Goal: Use online tool/utility: Utilize a website feature to perform a specific function

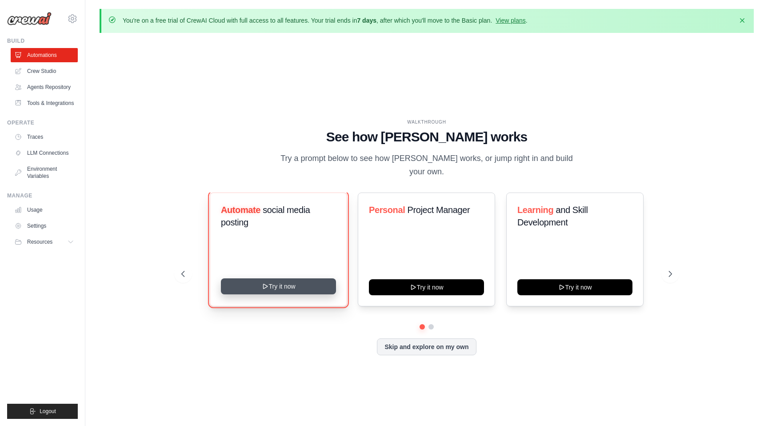
click at [281, 285] on button "Try it now" at bounding box center [278, 286] width 115 height 16
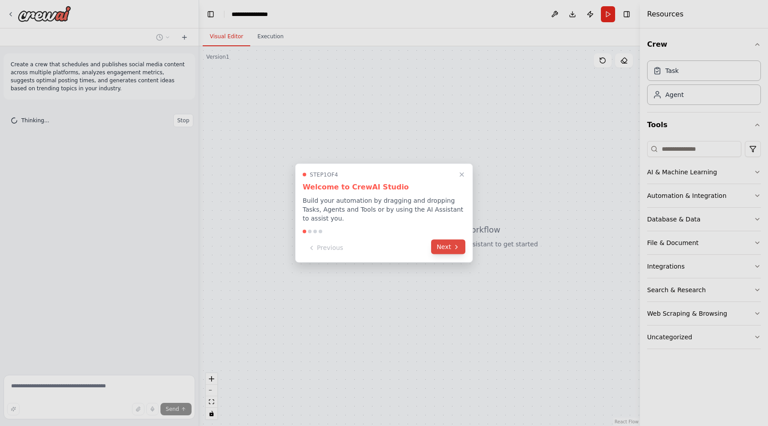
click at [447, 245] on button "Next" at bounding box center [448, 247] width 34 height 15
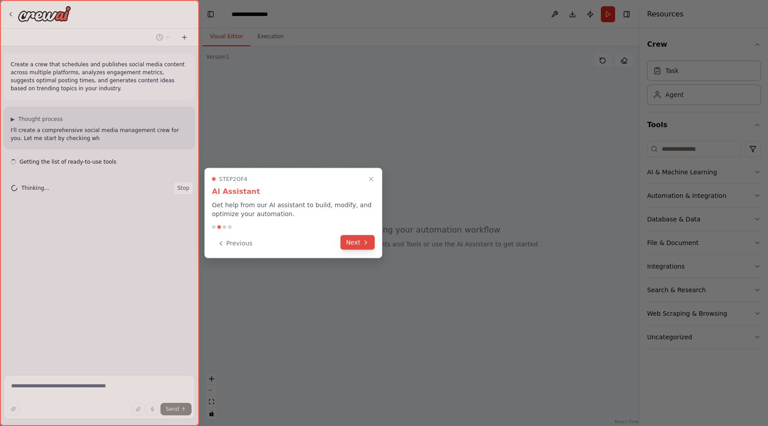
click at [364, 244] on icon at bounding box center [365, 242] width 7 height 7
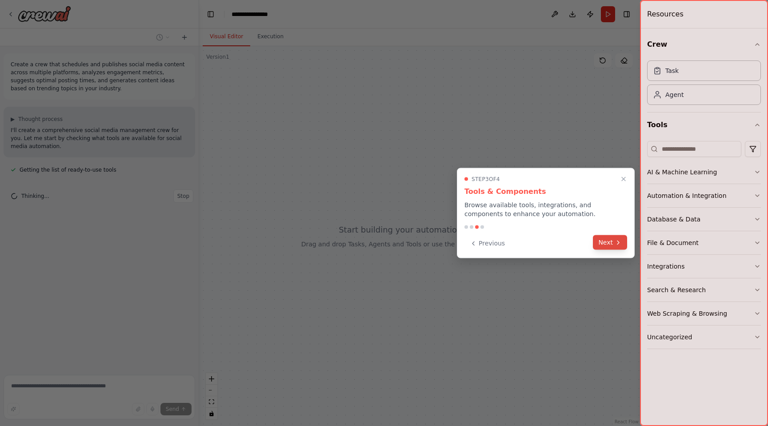
click at [604, 244] on button "Next" at bounding box center [610, 242] width 34 height 15
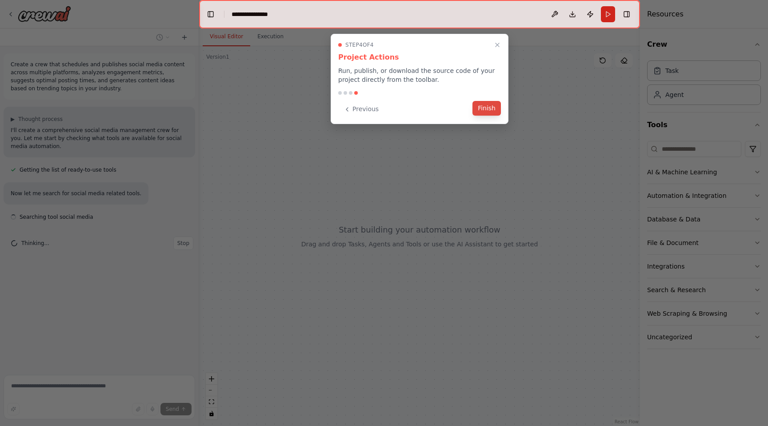
click at [490, 108] on button "Finish" at bounding box center [486, 108] width 28 height 15
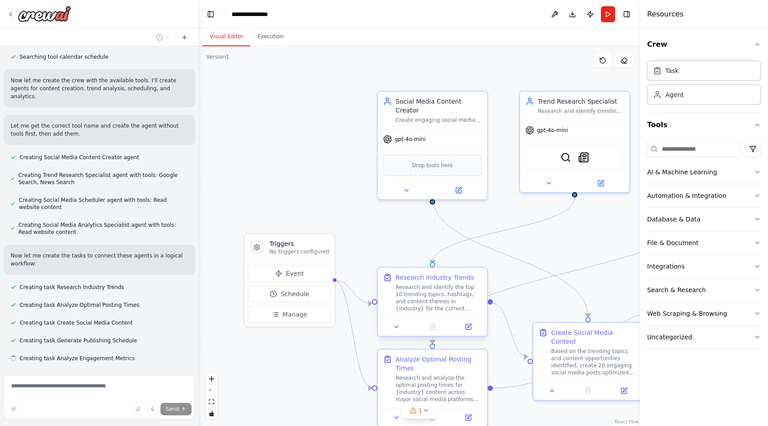
scroll to position [374, 0]
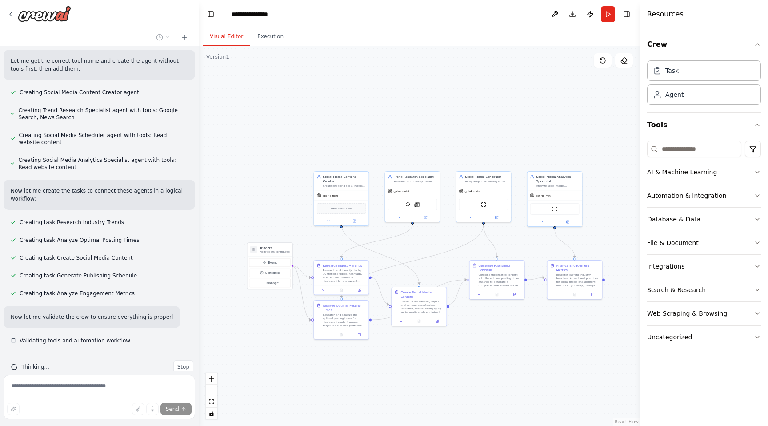
drag, startPoint x: 496, startPoint y: 252, endPoint x: 425, endPoint y: 243, distance: 72.1
click at [425, 243] on div ".deletable-edge-delete-btn { width: 20px; height: 20px; border: 0px solid #ffff…" at bounding box center [419, 236] width 441 height 380
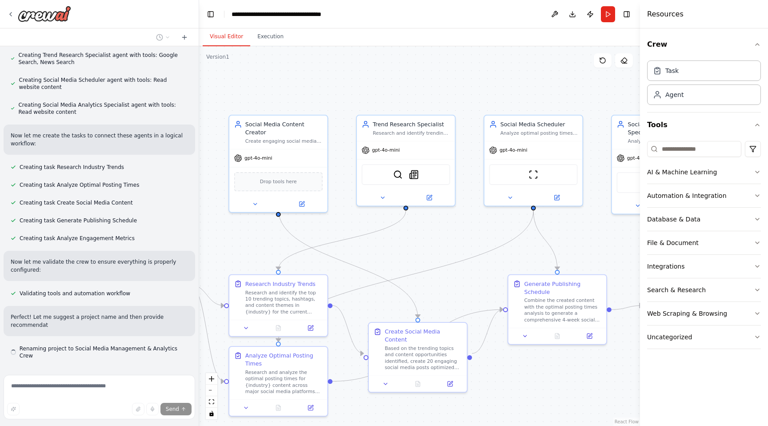
scroll to position [484, 0]
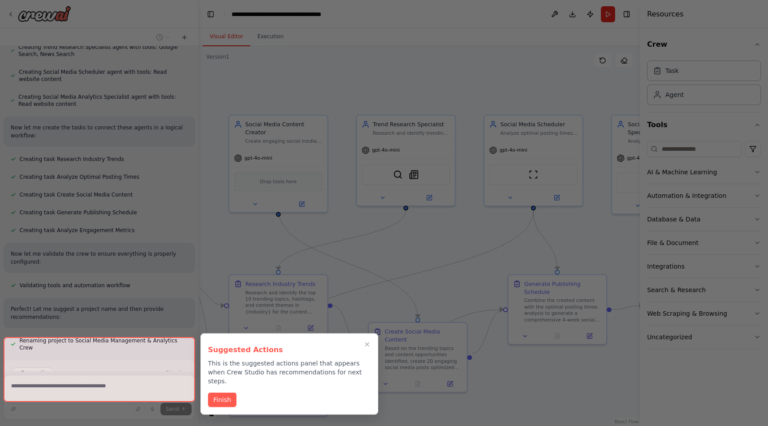
click at [95, 363] on div at bounding box center [100, 369] width 192 height 65
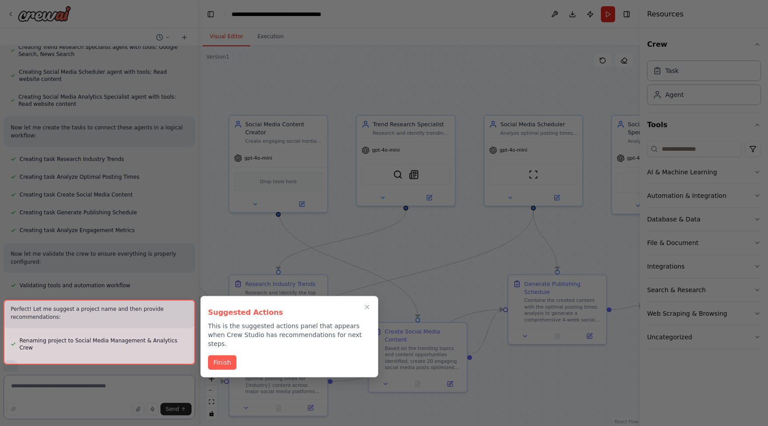
scroll to position [543, 0]
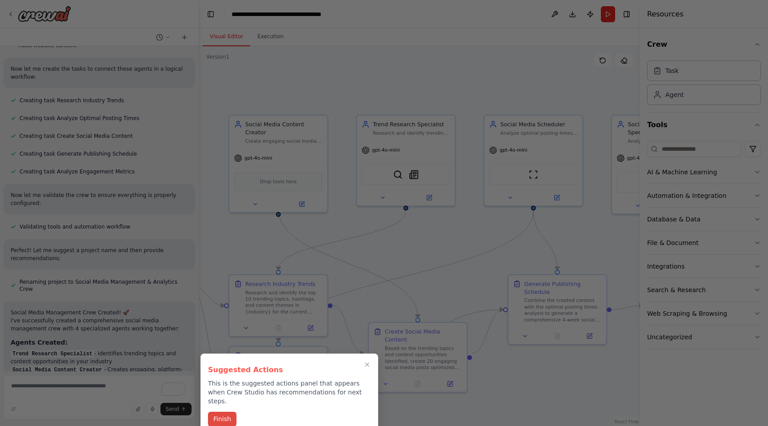
click at [227, 412] on button "Finish" at bounding box center [222, 419] width 28 height 15
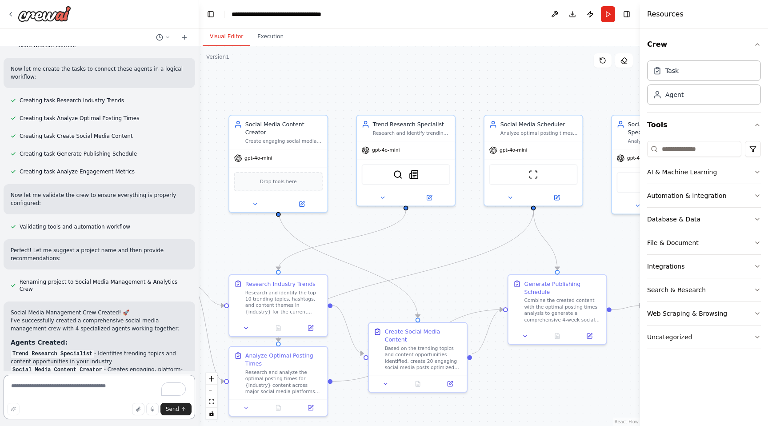
click at [115, 385] on textarea "To enrich screen reader interactions, please activate Accessibility in Grammarl…" at bounding box center [100, 397] width 192 height 44
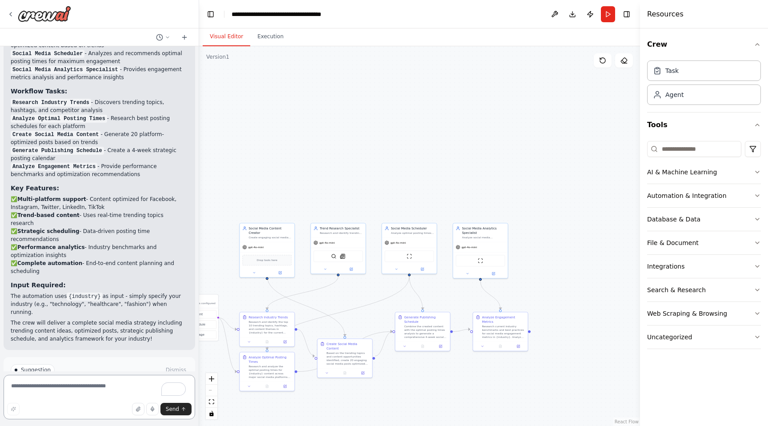
scroll to position [885, 0]
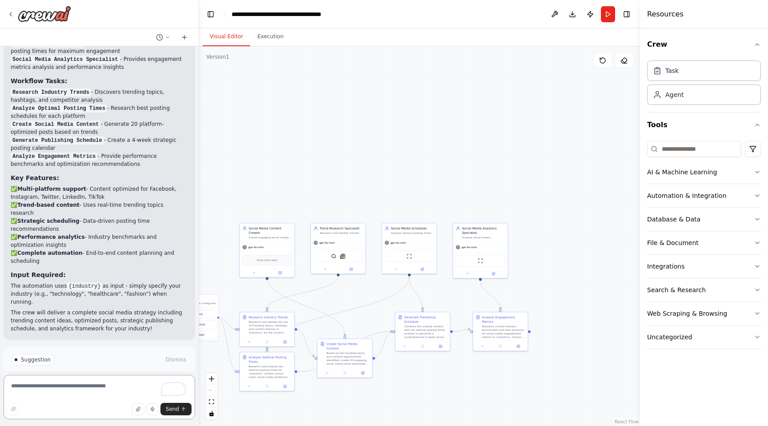
click at [76, 383] on textarea "To enrich screen reader interactions, please activate Accessibility in Grammarl…" at bounding box center [100, 397] width 192 height 44
click at [48, 356] on span "Suggestion" at bounding box center [36, 359] width 30 height 7
click at [51, 354] on div "Suggestion Dismiss I have some suggestions to help you move forward with your a…" at bounding box center [99, 379] width 177 height 51
click at [66, 387] on textarea "To enrich screen reader interactions, please activate Accessibility in Grammarl…" at bounding box center [100, 397] width 192 height 44
type textarea "**********"
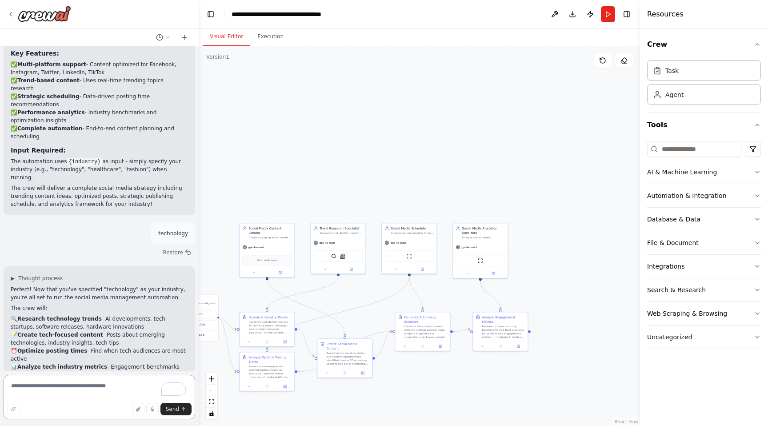
scroll to position [1029, 0]
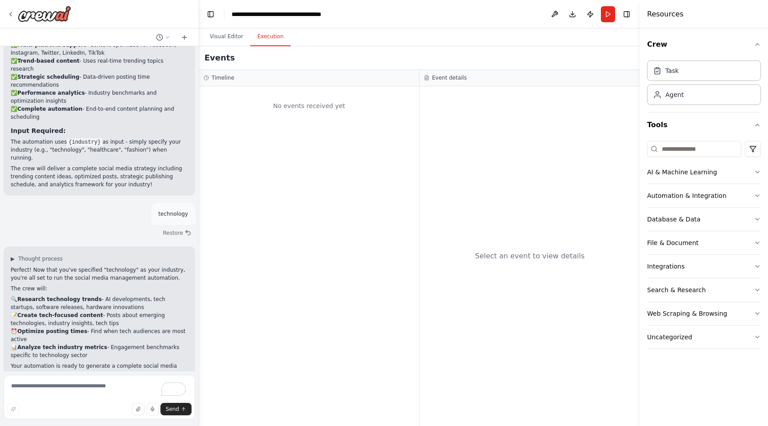
click at [277, 37] on button "Execution" at bounding box center [270, 37] width 40 height 19
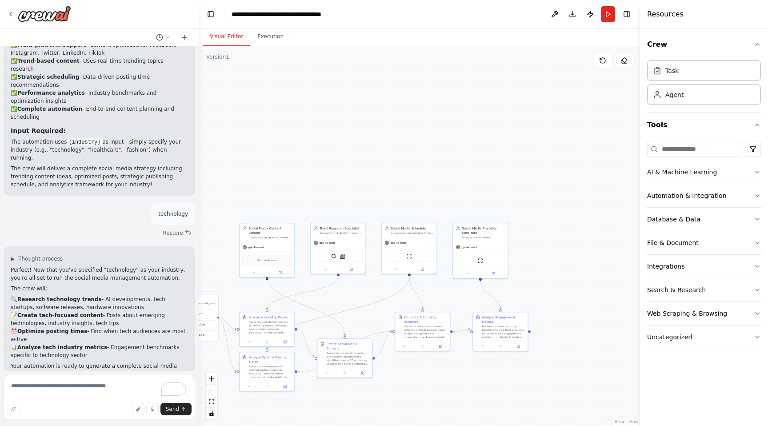
click at [218, 38] on button "Visual Editor" at bounding box center [227, 37] width 48 height 19
click at [99, 362] on p "Your automation is ready to generate a complete social media strategy for the t…" at bounding box center [99, 374] width 177 height 24
click at [753, 193] on button "Automation & Integration" at bounding box center [704, 195] width 114 height 23
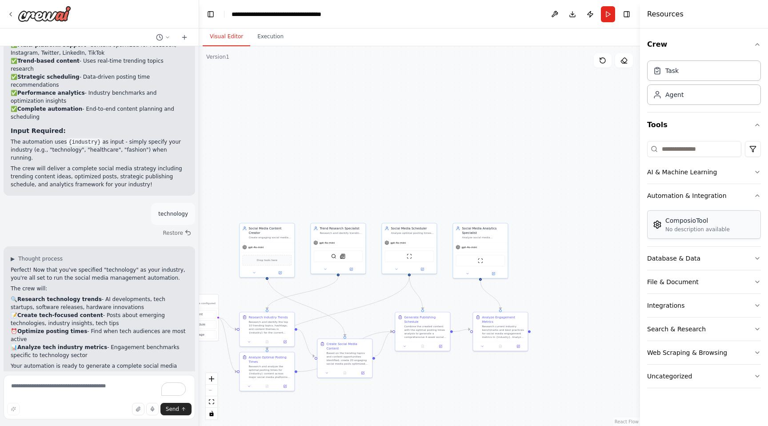
click at [734, 236] on div "ComposioTool No description available" at bounding box center [704, 224] width 114 height 28
click at [688, 261] on div "Database & Data" at bounding box center [673, 258] width 53 height 9
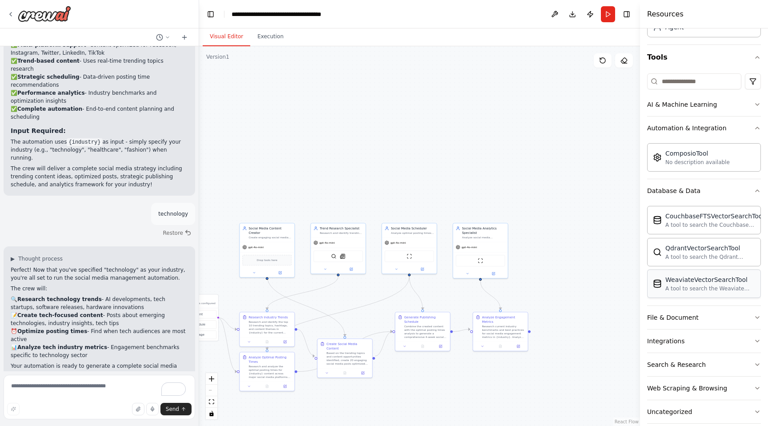
scroll to position [80, 0]
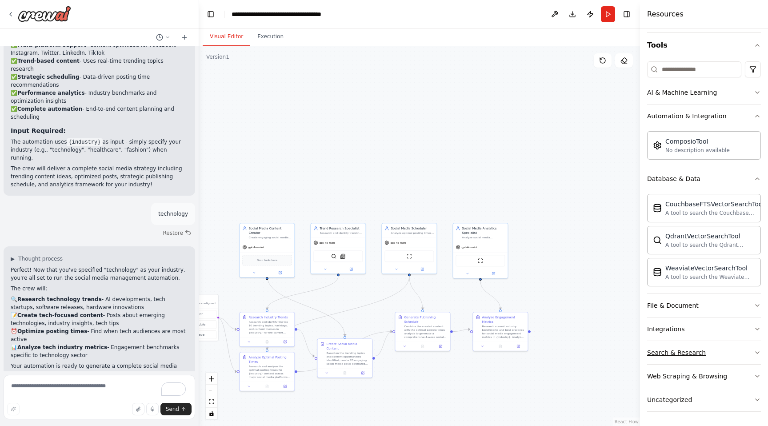
click at [706, 356] on button "Search & Research" at bounding box center [704, 352] width 114 height 23
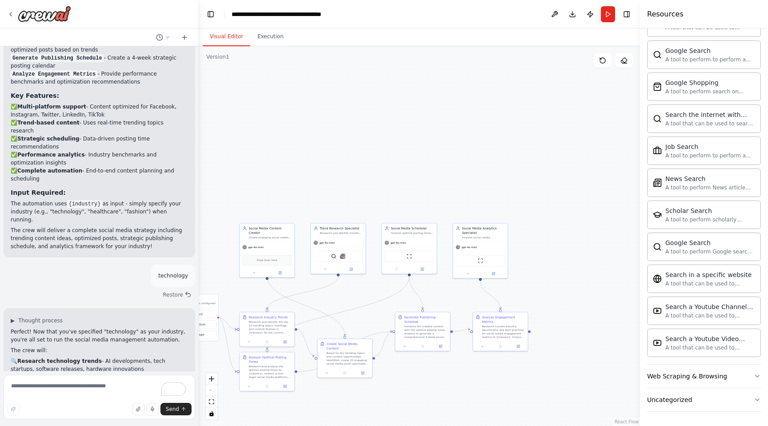
scroll to position [1029, 0]
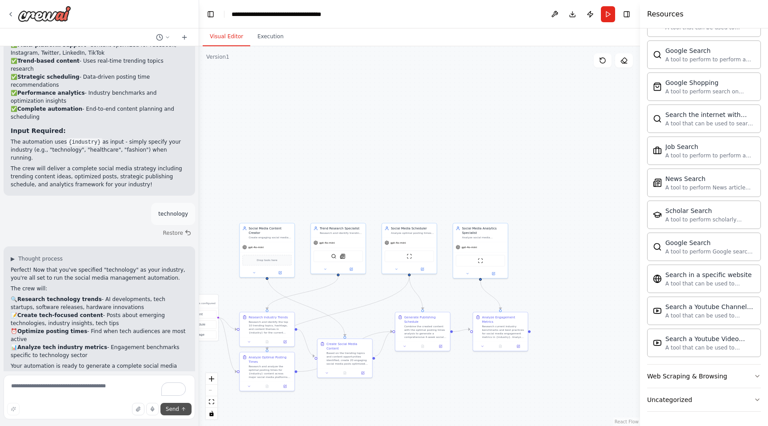
click at [175, 411] on span "Send" at bounding box center [172, 408] width 13 height 7
click at [605, 13] on button "Run" at bounding box center [608, 14] width 14 height 16
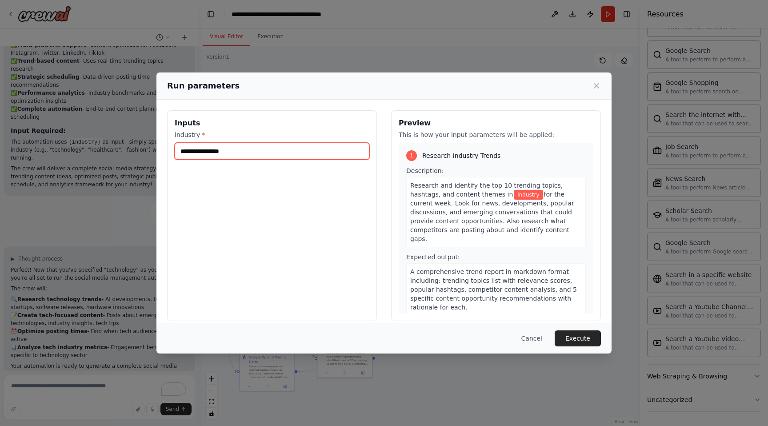
click at [253, 147] on input "industry *" at bounding box center [272, 151] width 195 height 17
type input "**********"
click at [591, 339] on button "Execute" at bounding box center [578, 338] width 46 height 16
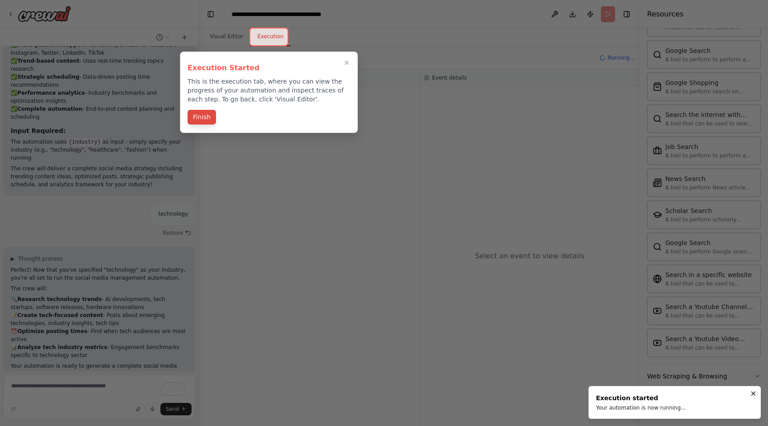
click at [200, 115] on button "Finish" at bounding box center [202, 117] width 28 height 15
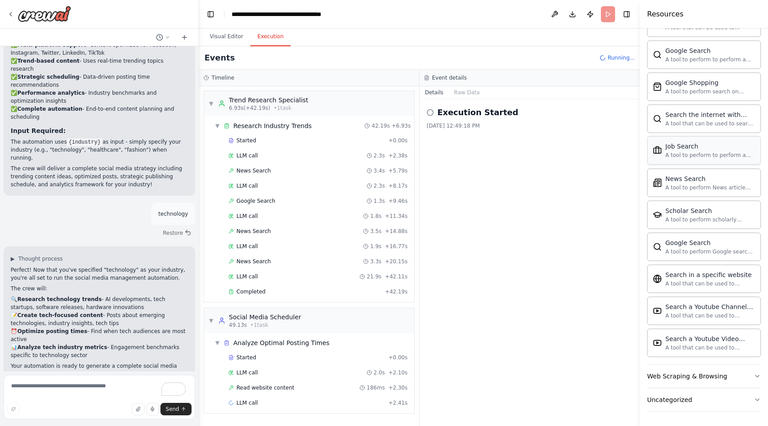
click at [705, 160] on div "Job Search A tool to perform to perform a job search in the US with a search_qu…" at bounding box center [704, 150] width 114 height 28
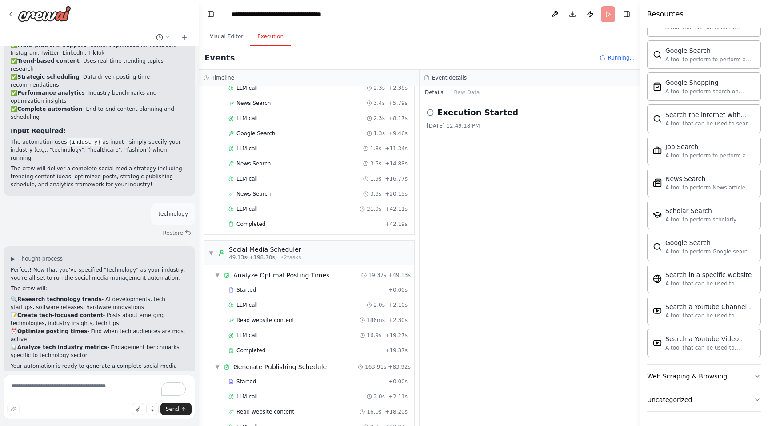
scroll to position [0, 0]
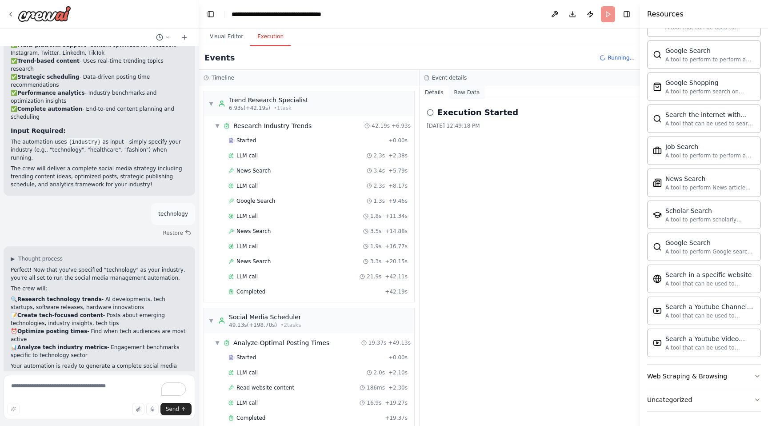
click at [463, 96] on button "Raw Data" at bounding box center [467, 92] width 36 height 12
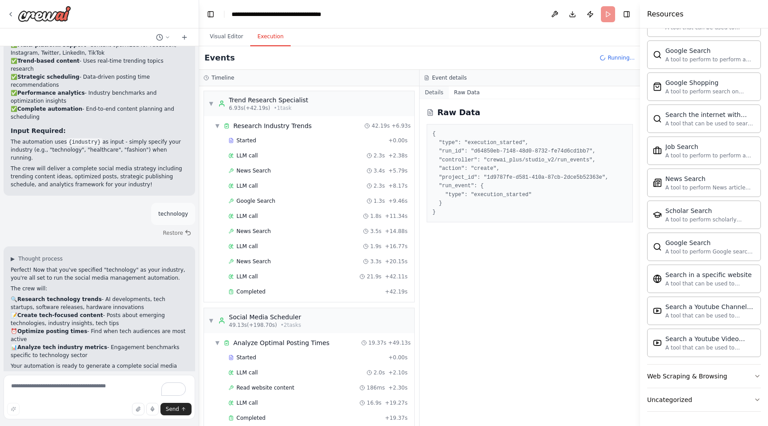
click at [430, 90] on button "Details" at bounding box center [434, 92] width 29 height 12
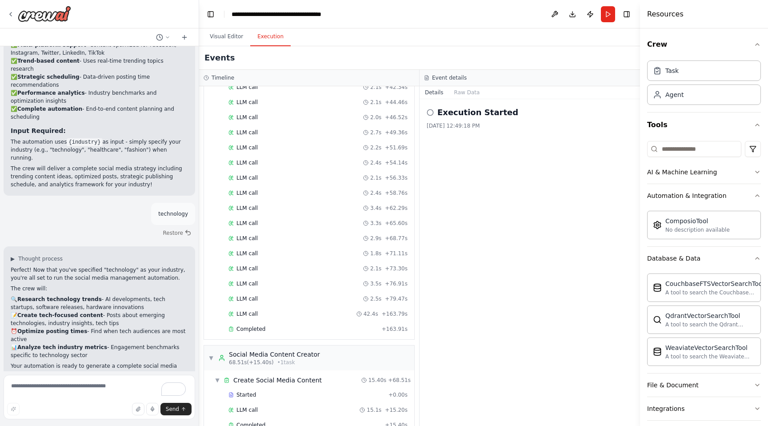
scroll to position [795, 0]
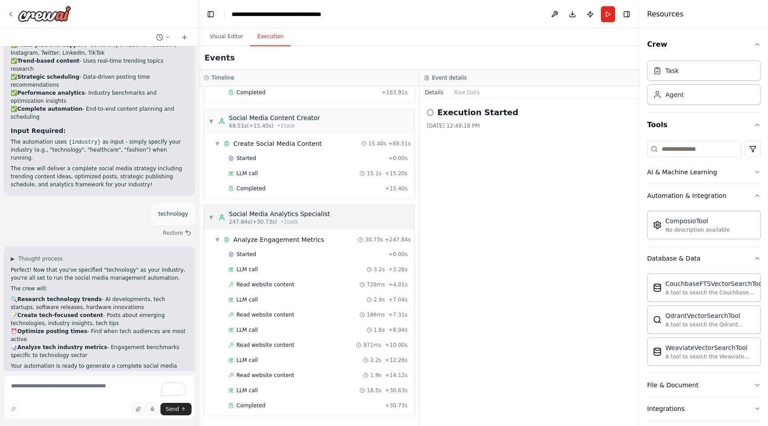
click at [214, 217] on div "▼ Social Media Analytics Specialist 247.84s (+30.73s) • 1 task" at bounding box center [269, 217] width 122 height 16
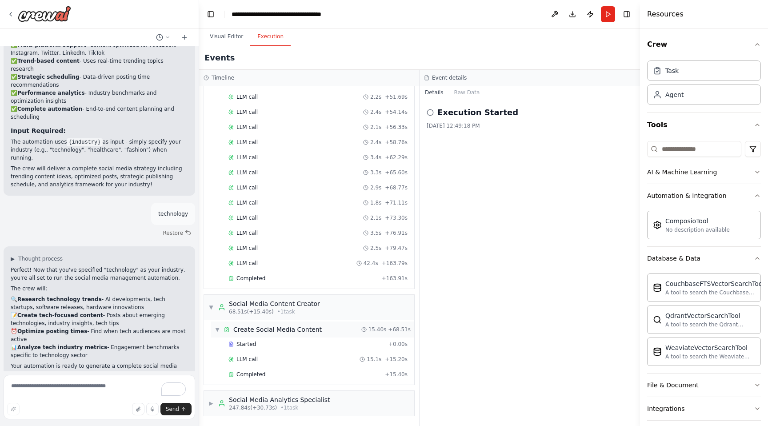
click at [215, 329] on span "▼" at bounding box center [217, 329] width 5 height 7
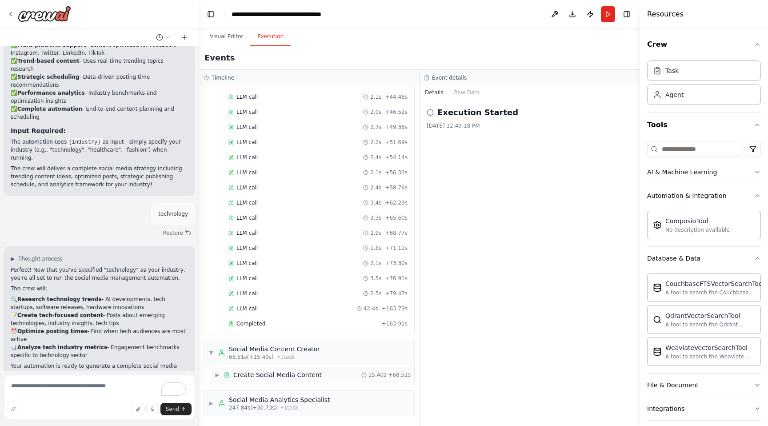
scroll to position [564, 0]
click at [212, 352] on span "▼" at bounding box center [210, 352] width 5 height 7
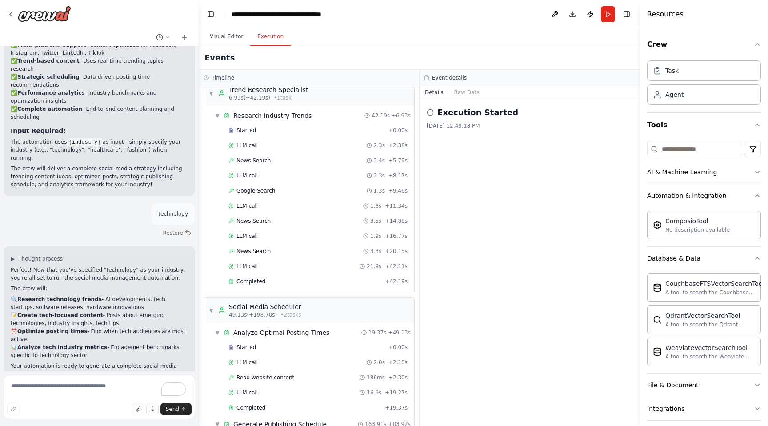
scroll to position [0, 0]
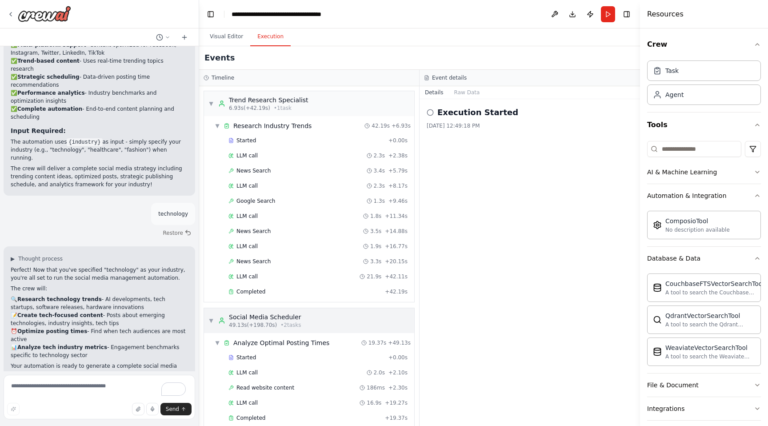
click at [214, 321] on div "▼ Social Media Scheduler 49.13s (+198.70s) • 2 task s" at bounding box center [254, 320] width 93 height 16
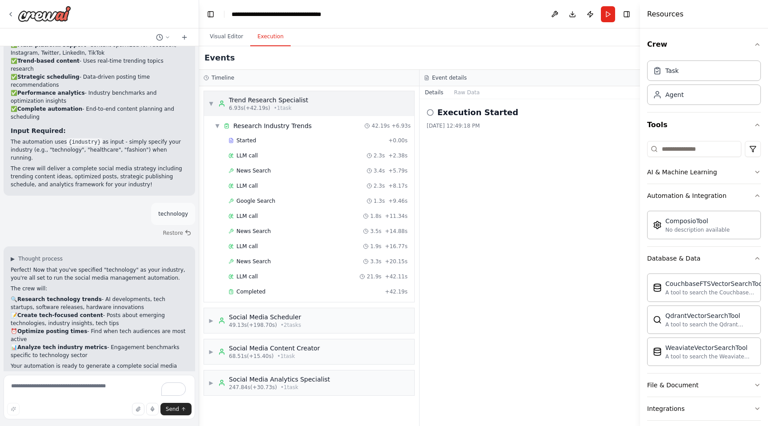
click at [211, 106] on span "▼" at bounding box center [210, 103] width 5 height 7
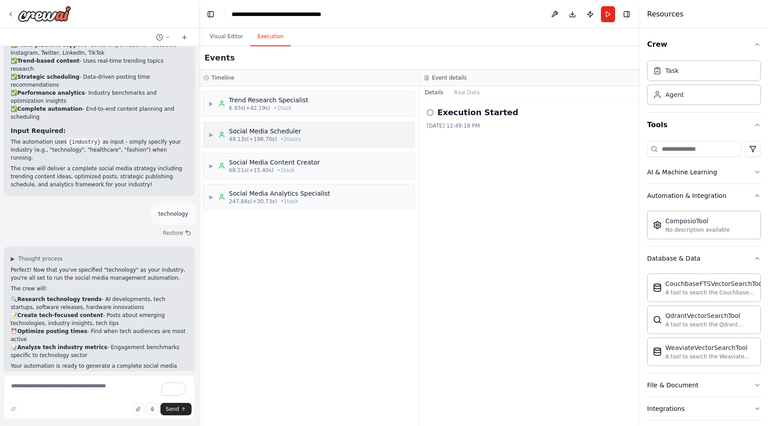
click at [212, 135] on span "▶" at bounding box center [210, 134] width 5 height 7
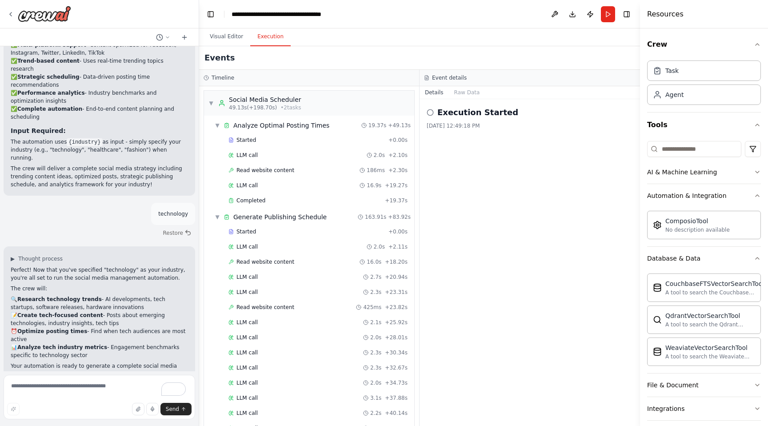
scroll to position [38, 0]
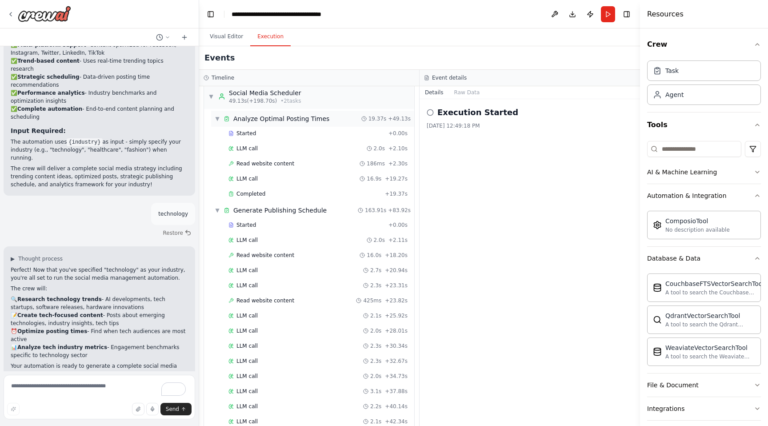
click at [217, 119] on span "▼" at bounding box center [217, 118] width 5 height 7
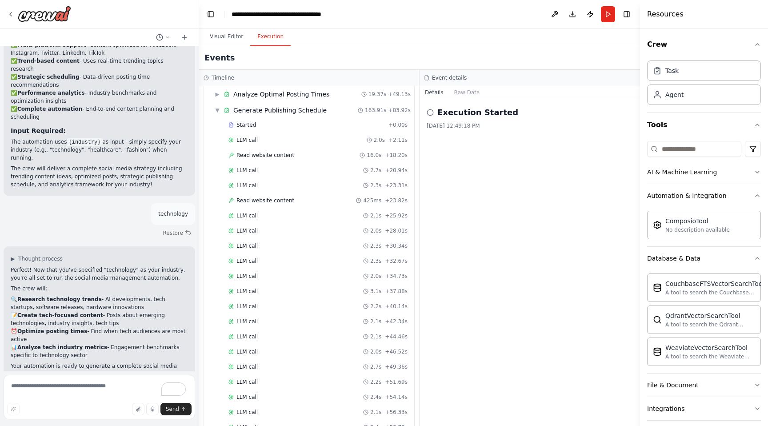
scroll to position [38, 0]
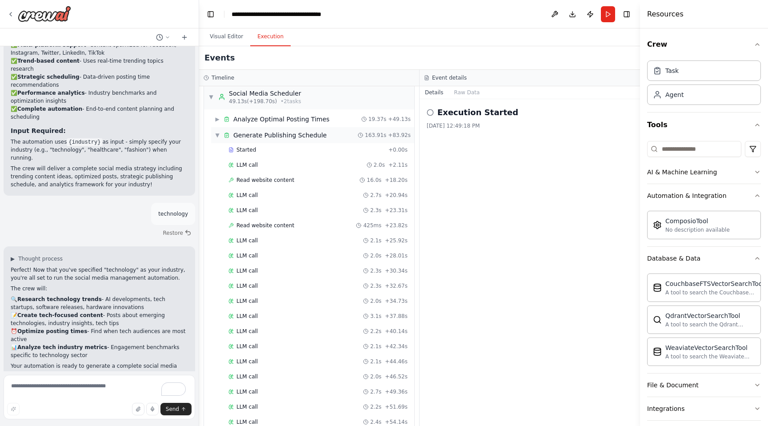
click at [220, 133] on div "▼ Generate Publishing Schedule" at bounding box center [271, 135] width 112 height 9
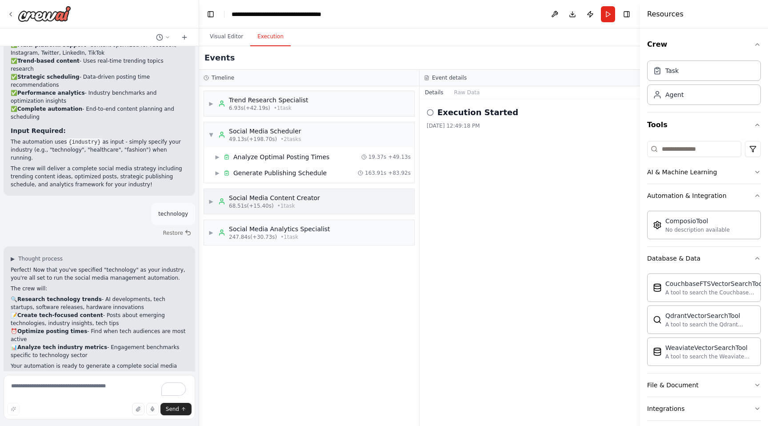
click at [214, 202] on div "▶ Social Media Content Creator 68.51s (+15.40s) • 1 task" at bounding box center [264, 201] width 112 height 16
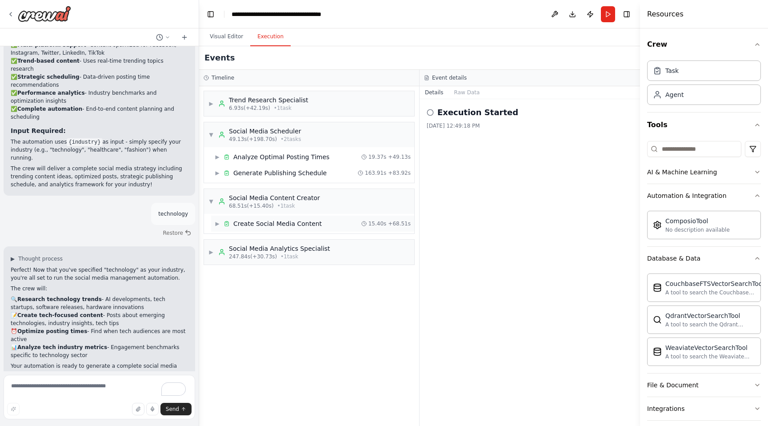
click at [218, 224] on span "▶" at bounding box center [217, 223] width 5 height 7
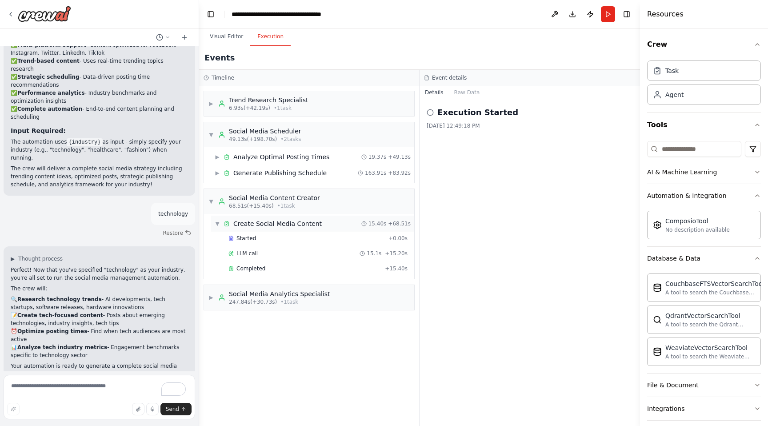
click at [217, 222] on span "▼" at bounding box center [217, 223] width 5 height 7
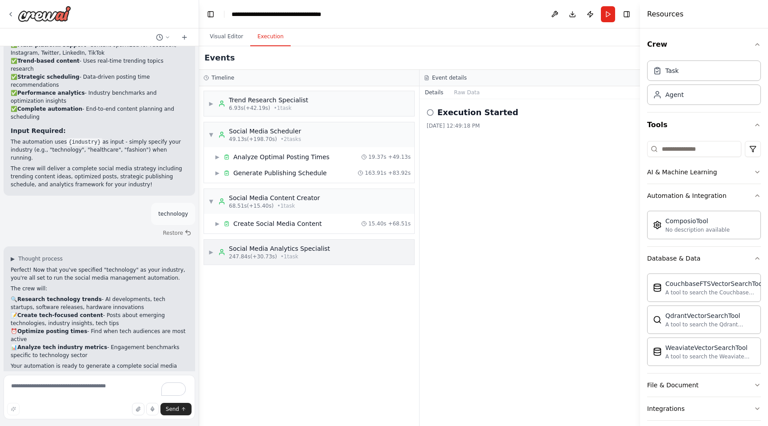
click at [212, 253] on span "▶" at bounding box center [210, 251] width 5 height 7
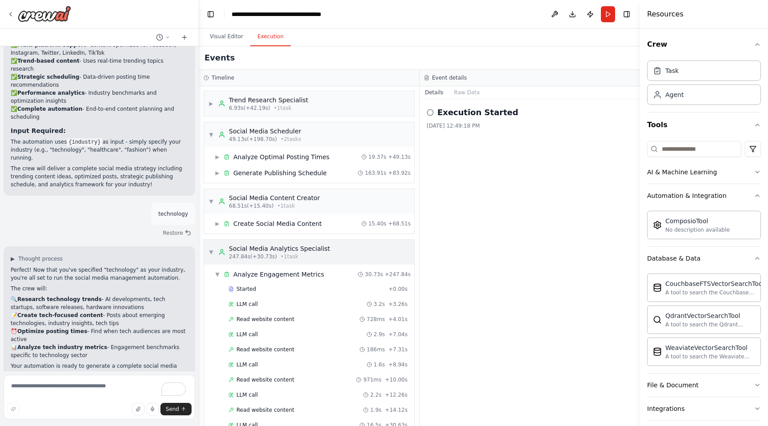
click at [210, 252] on span "▼" at bounding box center [210, 251] width 5 height 7
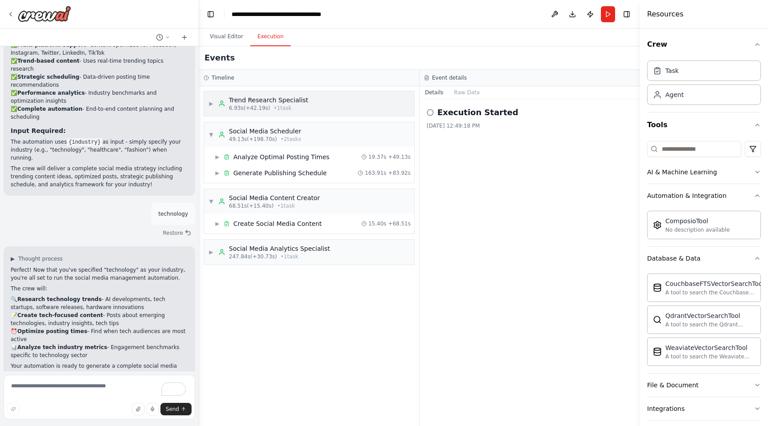
click at [214, 104] on div "▶ Trend Research Specialist 6.93s (+42.19s) • 1 task" at bounding box center [258, 104] width 100 height 16
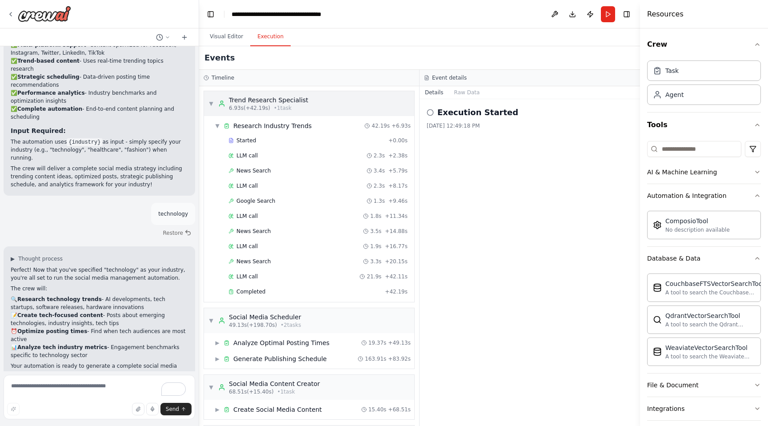
click at [214, 103] on div "▼ Trend Research Specialist 6.93s (+42.19s) • 1 task" at bounding box center [258, 104] width 100 height 16
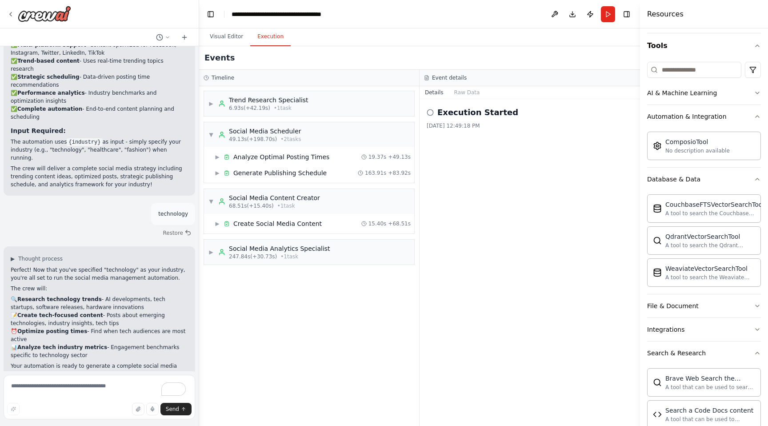
scroll to position [1101, 0]
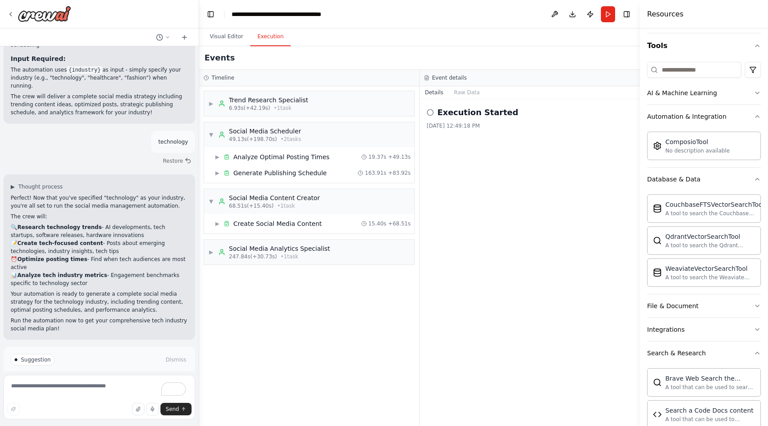
click at [126, 394] on span "Improve automation" at bounding box center [103, 397] width 54 height 7
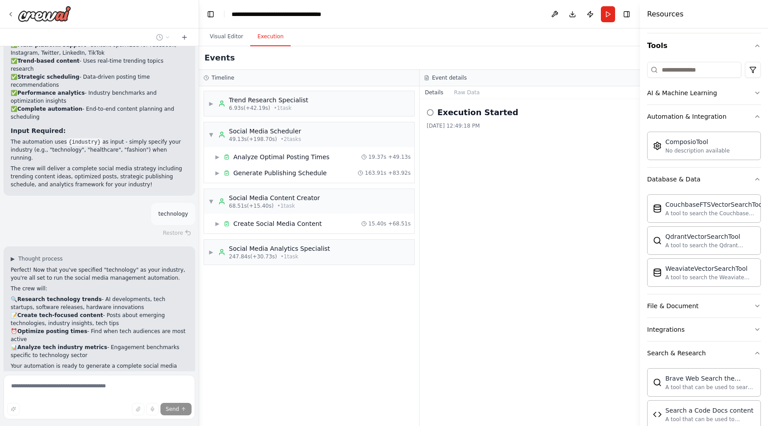
scroll to position [1064, 0]
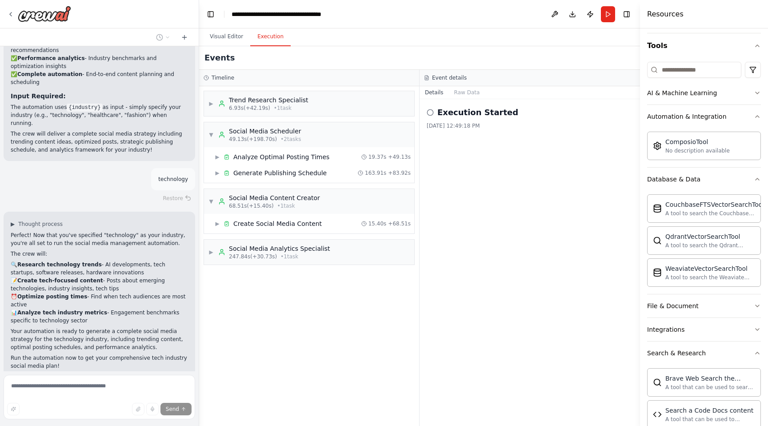
click at [453, 78] on h3 "Event details" at bounding box center [449, 77] width 35 height 7
click at [435, 95] on button "Details" at bounding box center [434, 92] width 29 height 12
click at [471, 93] on button "Raw Data" at bounding box center [467, 92] width 36 height 12
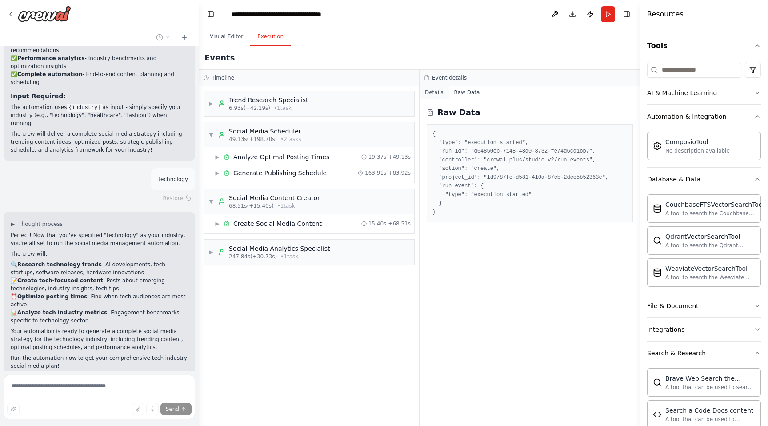
scroll to position [1124, 0]
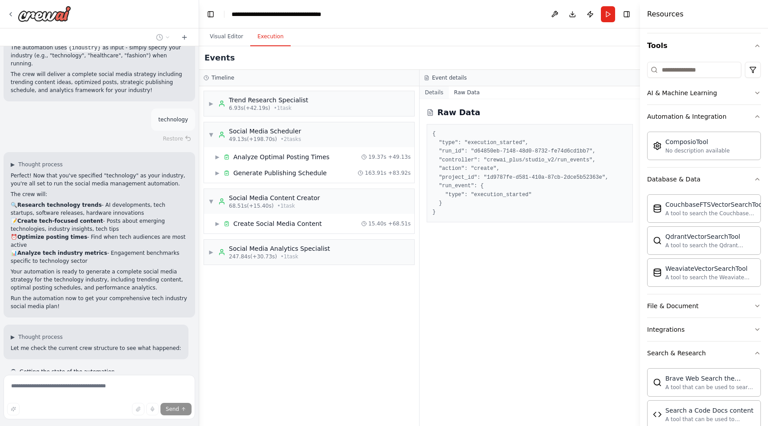
click at [430, 94] on button "Details" at bounding box center [434, 92] width 29 height 12
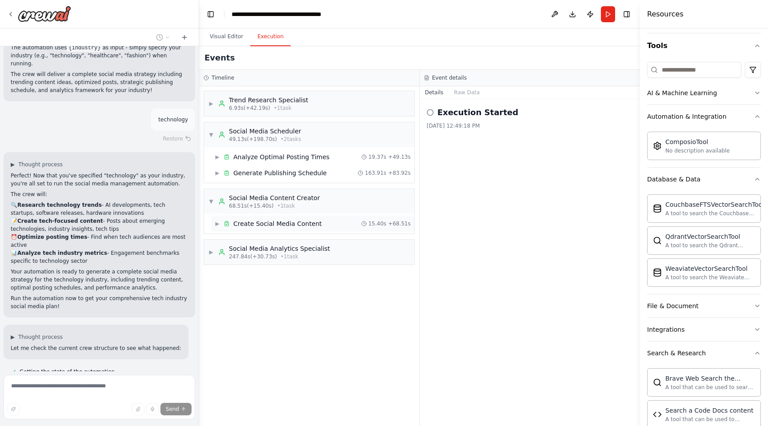
scroll to position [1171, 0]
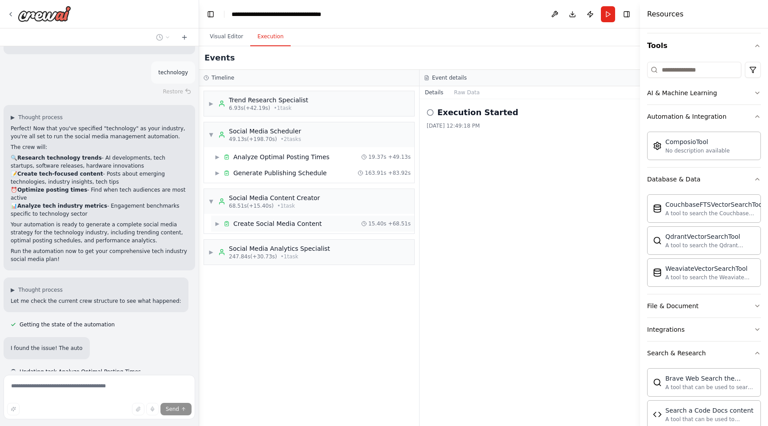
click at [220, 222] on span "▶" at bounding box center [217, 223] width 5 height 7
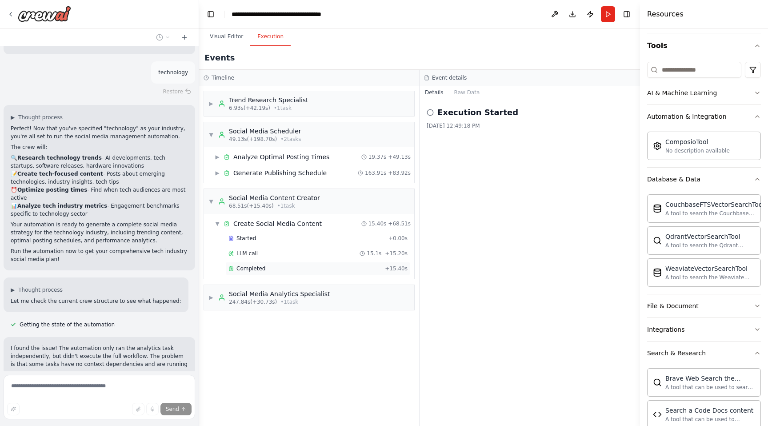
click at [248, 268] on span "Completed" at bounding box center [250, 268] width 29 height 7
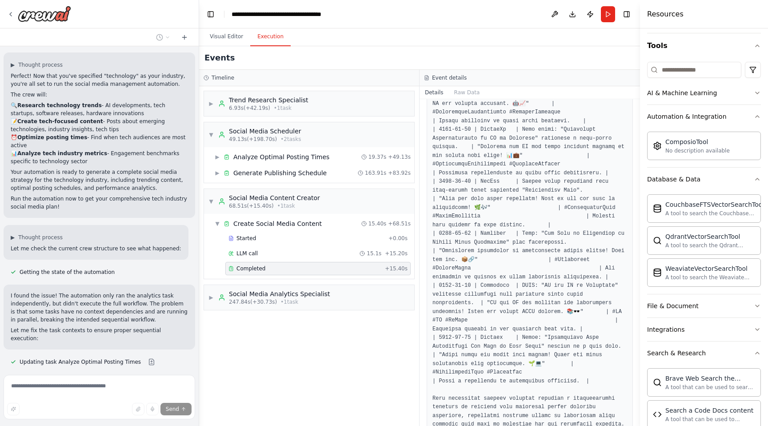
scroll to position [891, 0]
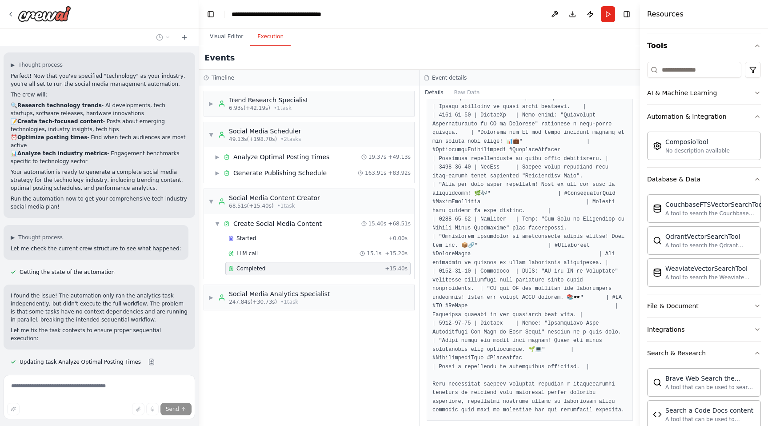
type textarea "********"
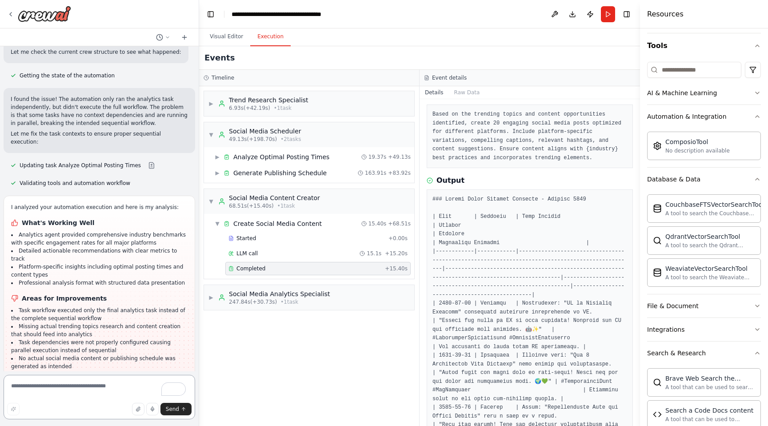
scroll to position [1447, 0]
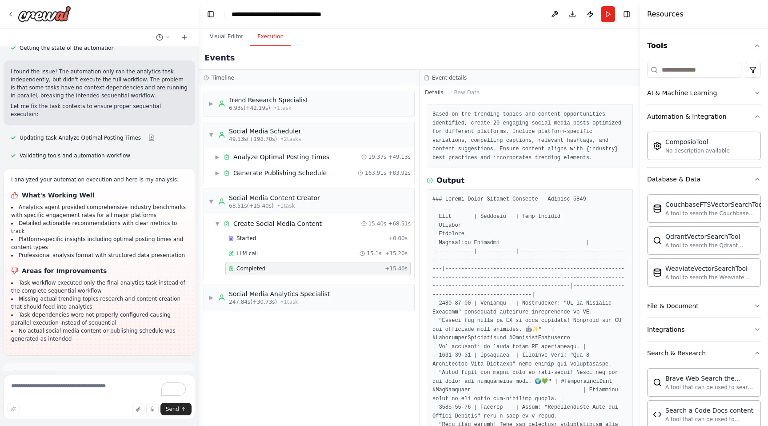
click at [99, 410] on span "Run Automation" at bounding box center [103, 413] width 43 height 7
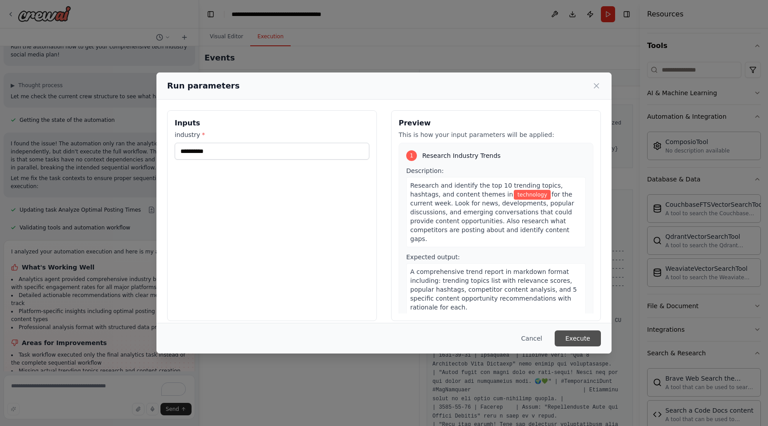
click at [573, 335] on button "Execute" at bounding box center [578, 338] width 46 height 16
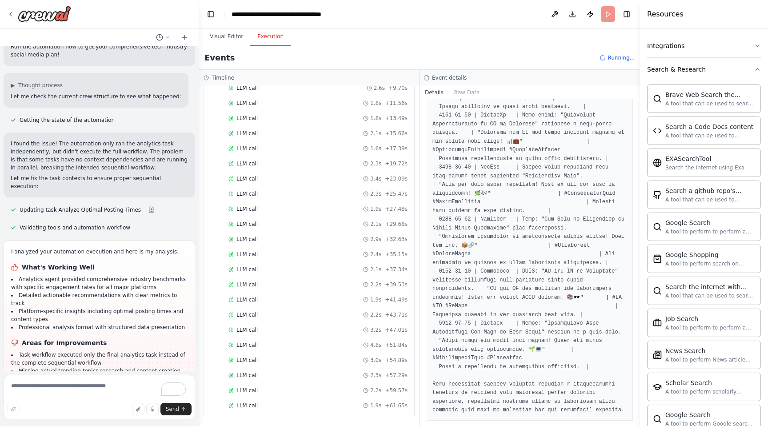
scroll to position [388, 0]
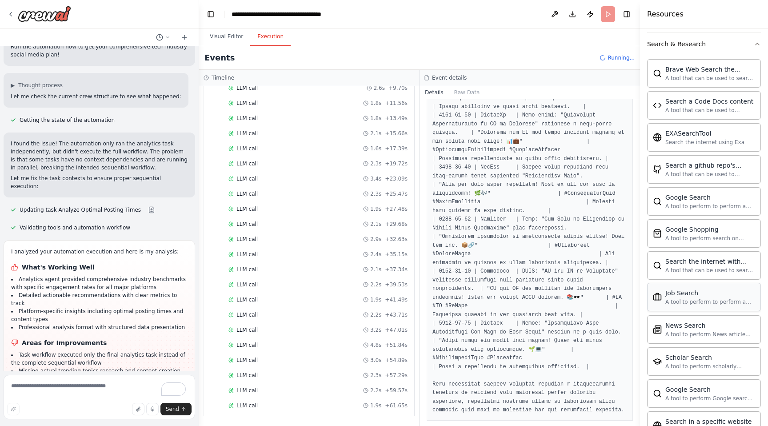
click at [683, 294] on div "Job Search" at bounding box center [710, 292] width 90 height 9
click at [700, 299] on div "A tool to perform to perform a job search in the US with a search_query." at bounding box center [710, 301] width 90 height 7
click at [706, 132] on div "EXASearchTool" at bounding box center [704, 132] width 79 height 9
